Goal: Information Seeking & Learning: Learn about a topic

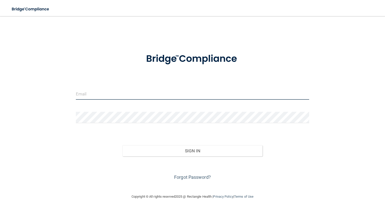
click at [116, 95] on input "email" at bounding box center [192, 93] width 233 height 11
type input "[EMAIL_ADDRESS][DOMAIN_NAME]"
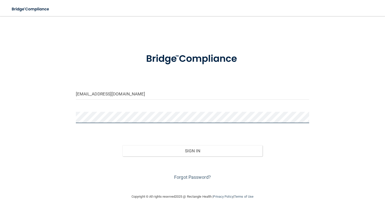
click at [122, 145] on button "Sign In" at bounding box center [192, 150] width 140 height 11
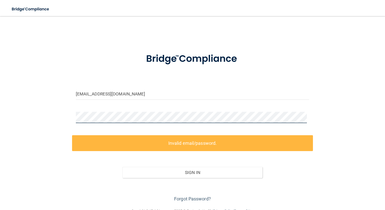
click at [22, 118] on div "[EMAIL_ADDRESS][DOMAIN_NAME] Invalid email/password. You don't have permission …" at bounding box center [192, 112] width 365 height 182
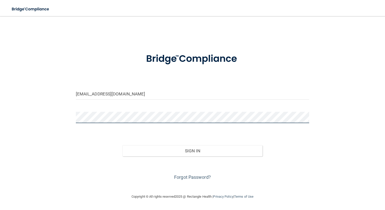
click at [122, 145] on button "Sign In" at bounding box center [192, 150] width 140 height 11
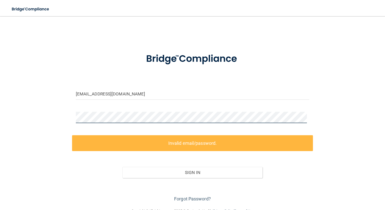
click at [30, 107] on div "[EMAIL_ADDRESS][DOMAIN_NAME] Invalid email/password. You don't have permission …" at bounding box center [192, 112] width 365 height 182
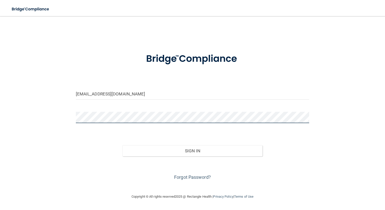
click at [122, 145] on button "Sign In" at bounding box center [192, 150] width 140 height 11
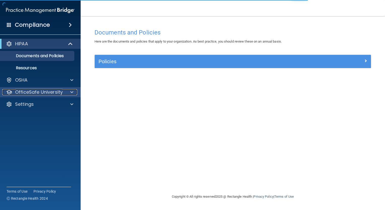
click at [62, 94] on div "OfficeSafe University" at bounding box center [33, 92] width 62 height 6
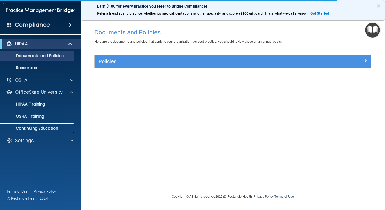
click at [43, 127] on p "Continuing Education" at bounding box center [37, 128] width 69 height 5
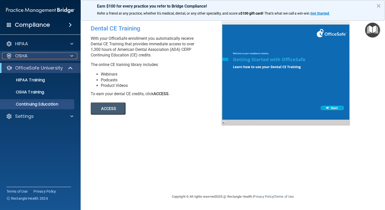
click at [46, 57] on div "OSHA" at bounding box center [33, 56] width 62 height 6
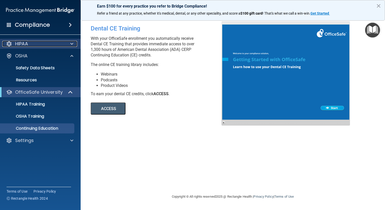
click at [72, 43] on span at bounding box center [71, 44] width 3 height 6
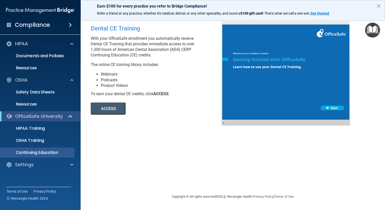
click at [50, 29] on div "Compliance" at bounding box center [40, 24] width 81 height 11
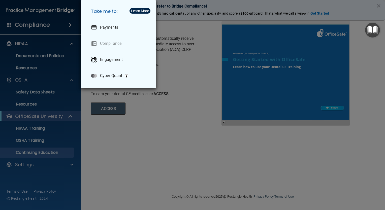
click at [111, 142] on div "Take me to: Payments Compliance Engagement Cyber Quant" at bounding box center [192, 105] width 385 height 210
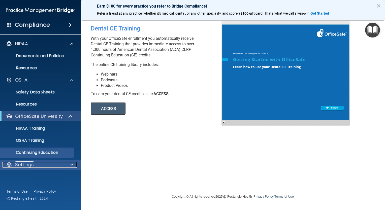
click at [40, 166] on div "Settings" at bounding box center [33, 165] width 62 height 6
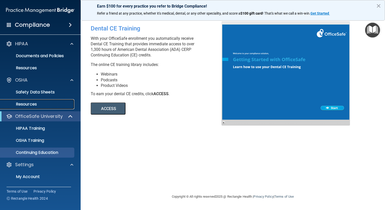
click at [32, 107] on p "Resources" at bounding box center [37, 104] width 69 height 5
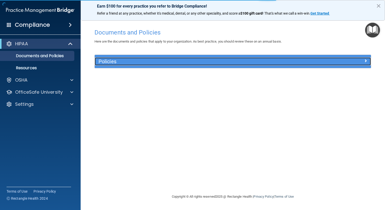
click at [204, 59] on h5 "Policies" at bounding box center [197, 62] width 199 height 6
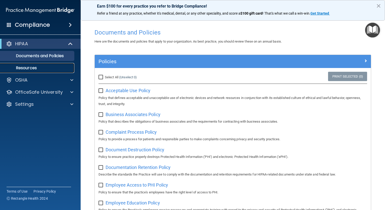
click at [29, 67] on p "Resources" at bounding box center [37, 67] width 69 height 5
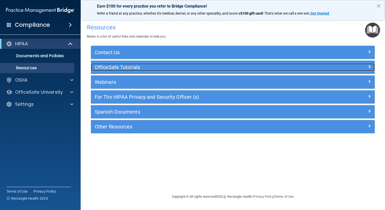
click at [114, 64] on div "OfficeSafe Tutorials" at bounding box center [197, 67] width 213 height 8
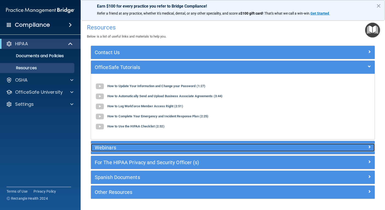
click at [162, 149] on h5 "Webinars" at bounding box center [197, 148] width 205 height 6
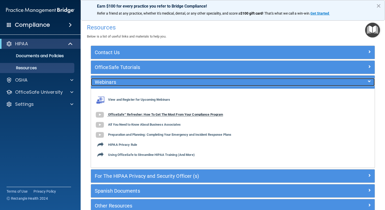
scroll to position [25, 0]
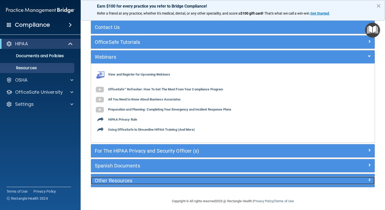
click at [139, 181] on h5 "Other Resources" at bounding box center [197, 181] width 205 height 6
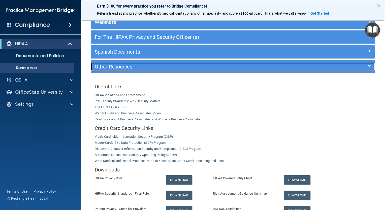
scroll to position [10, 0]
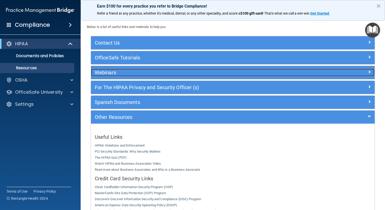
click at [127, 73] on h5 "Webinars" at bounding box center [197, 73] width 205 height 6
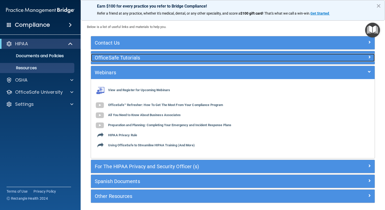
click at [111, 58] on h5 "OfficeSafe Tutorials" at bounding box center [197, 58] width 205 height 6
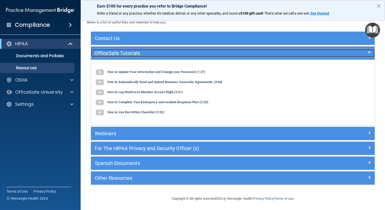
scroll to position [14, 0]
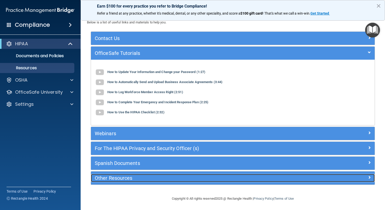
click at [141, 175] on h5 "Other Resources" at bounding box center [197, 178] width 205 height 6
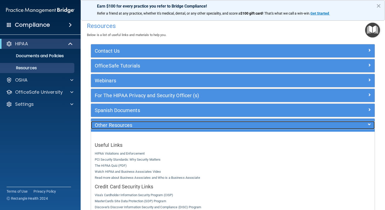
scroll to position [0, 0]
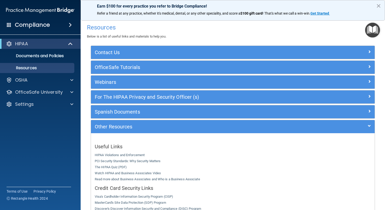
click at [277, 57] on div "Contact Us" at bounding box center [233, 52] width 284 height 13
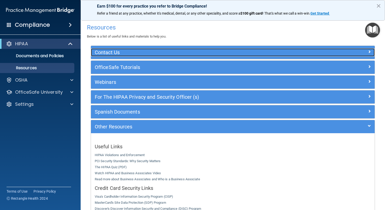
click at [267, 53] on h5 "Contact Us" at bounding box center [197, 53] width 205 height 6
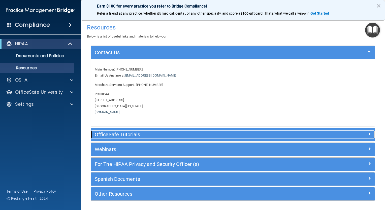
click at [163, 134] on h5 "OfficeSafe Tutorials" at bounding box center [197, 135] width 205 height 6
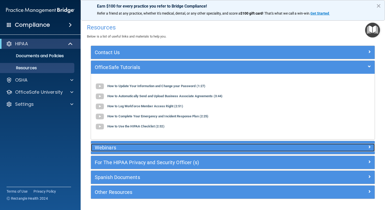
click at [131, 150] on h5 "Webinars" at bounding box center [197, 148] width 205 height 6
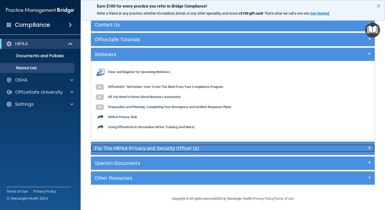
click at [120, 147] on h5 "For The HIPAA Privacy and Security Officer (s)" at bounding box center [197, 149] width 205 height 6
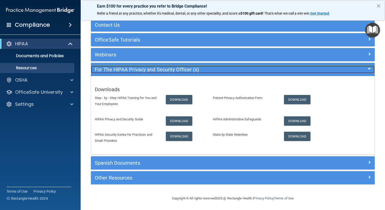
scroll to position [27, 0]
